Goal: Task Accomplishment & Management: Complete application form

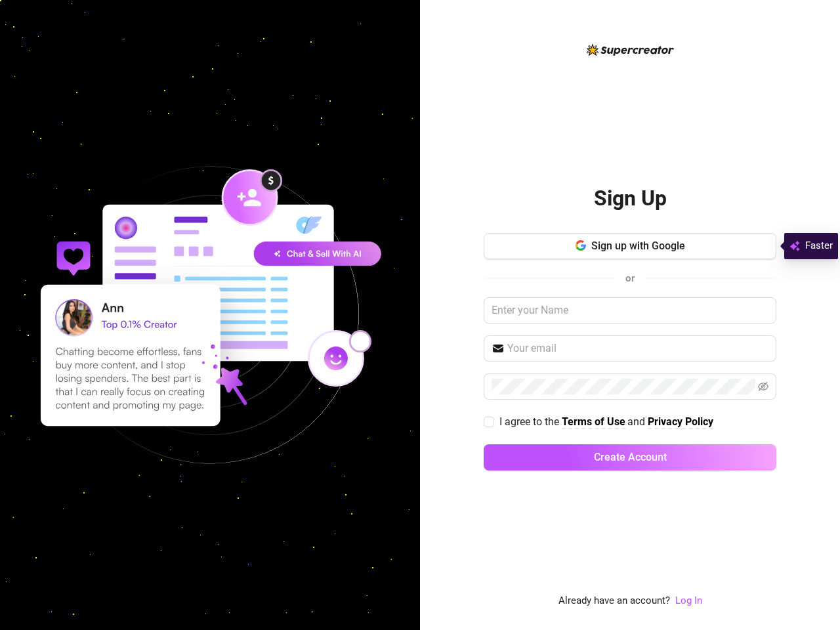
click at [420, 315] on div "Sign Up Sign up with Google or I agree to the Terms of Use and Privacy Policy C…" at bounding box center [630, 315] width 420 height 630
click at [630, 246] on span "Sign up with Google" at bounding box center [638, 246] width 94 height 12
click at [581, 245] on icon "button" at bounding box center [583, 247] width 5 height 5
click at [630, 349] on input "text" at bounding box center [637, 349] width 261 height 16
click at [763, 387] on icon "eye-invisible" at bounding box center [763, 386] width 11 height 9
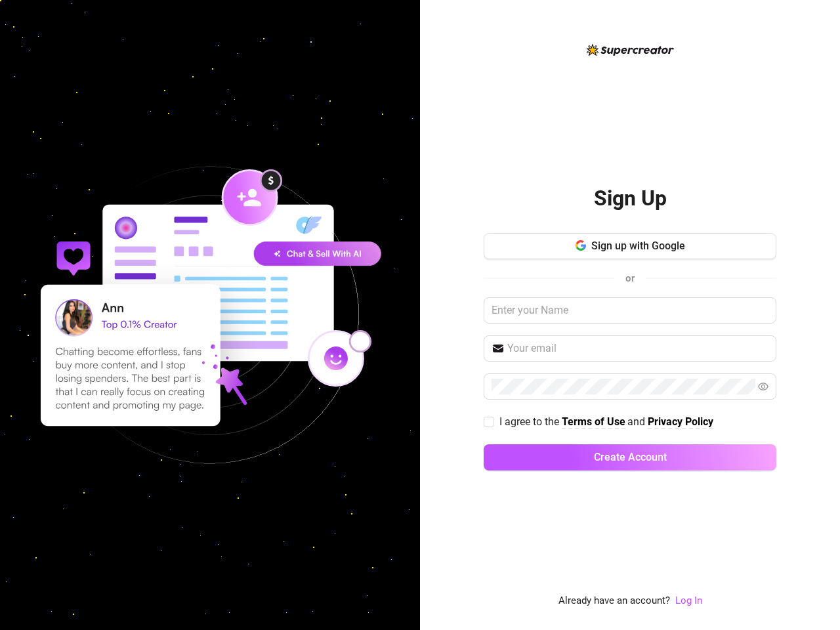
click at [630, 457] on span "Create Account" at bounding box center [630, 457] width 73 height 12
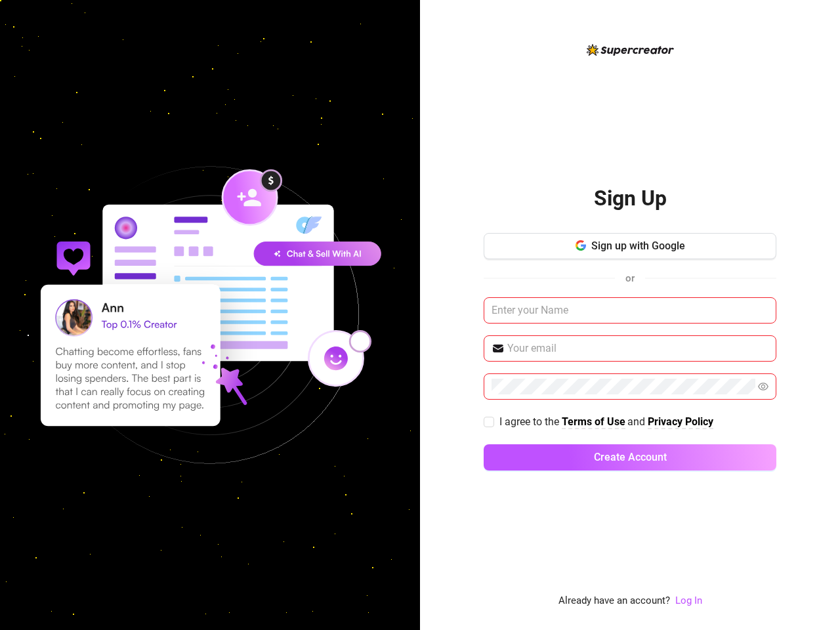
click at [688, 601] on link "Log In" at bounding box center [688, 601] width 27 height 12
